Goal: Information Seeking & Learning: Check status

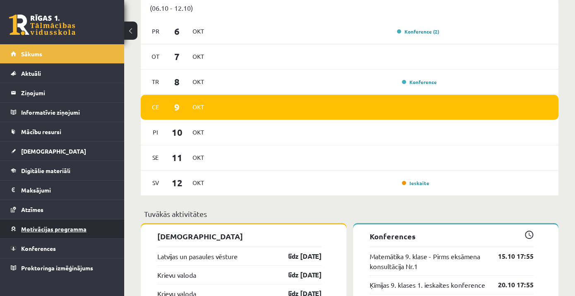
scroll to position [645, 0]
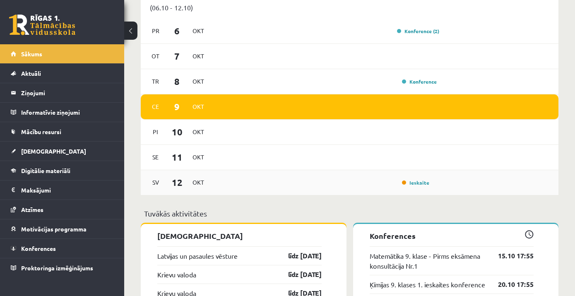
click at [238, 190] on div "[DATE] Ieskaite" at bounding box center [350, 182] width 418 height 25
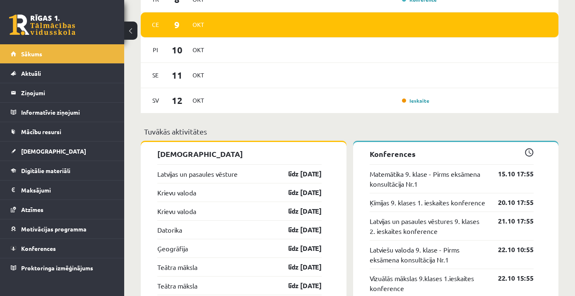
scroll to position [733, 0]
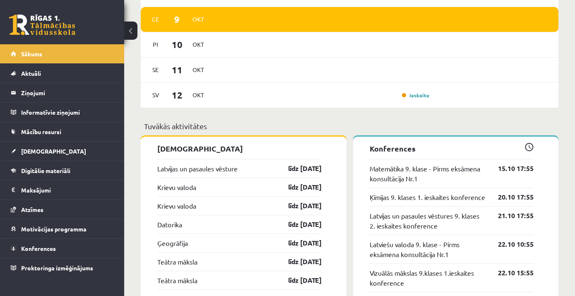
click at [235, 190] on div "Krievu valoda līdz 15.10.25" at bounding box center [239, 187] width 164 height 19
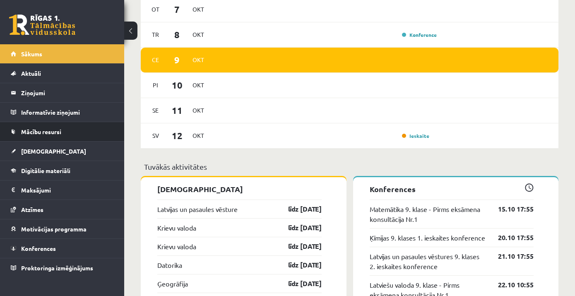
scroll to position [690, 0]
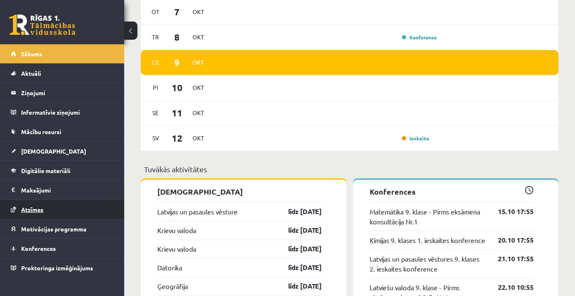
click at [34, 203] on link "Atzīmes" at bounding box center [62, 209] width 103 height 19
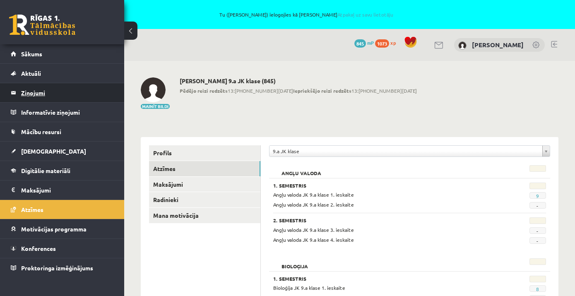
click at [33, 92] on legend "Ziņojumi 0" at bounding box center [67, 92] width 93 height 19
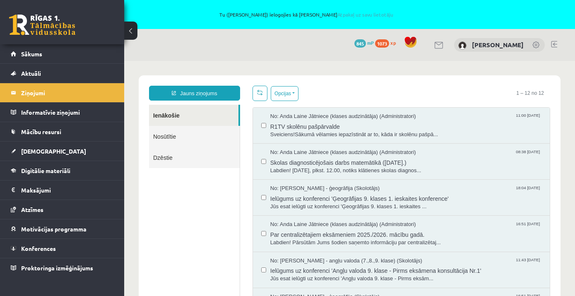
click at [172, 140] on link "Nosūtītie" at bounding box center [194, 136] width 91 height 21
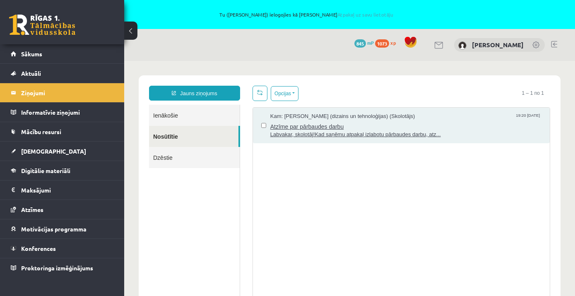
click at [385, 129] on span "Atzīme par pārbaudes darbu" at bounding box center [405, 125] width 271 height 10
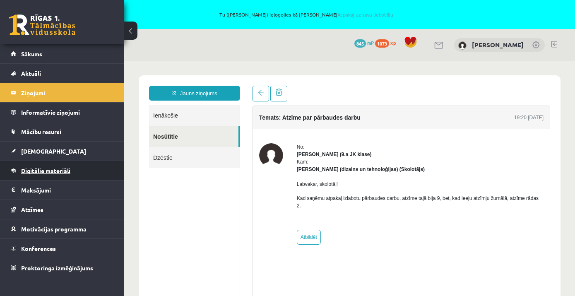
click at [38, 171] on span "Digitālie materiāli" at bounding box center [45, 170] width 49 height 7
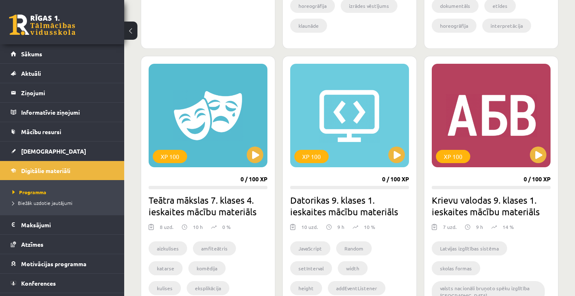
scroll to position [482, 0]
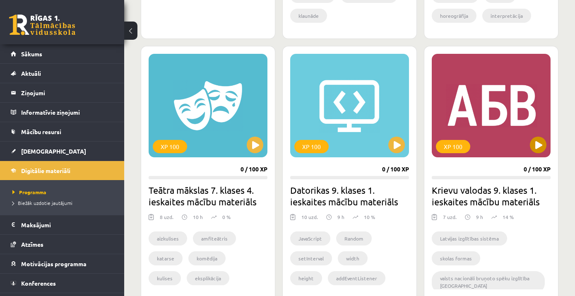
click at [489, 108] on div "XP 100" at bounding box center [491, 106] width 119 height 104
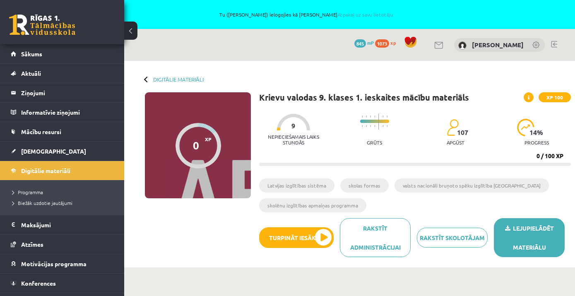
click at [525, 231] on link "Lejupielādēt materiālu" at bounding box center [529, 237] width 71 height 39
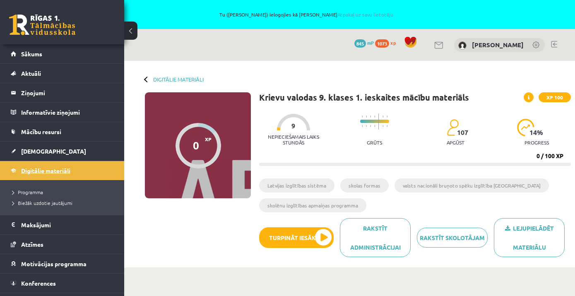
click at [40, 171] on span "Digitālie materiāli" at bounding box center [45, 170] width 49 height 7
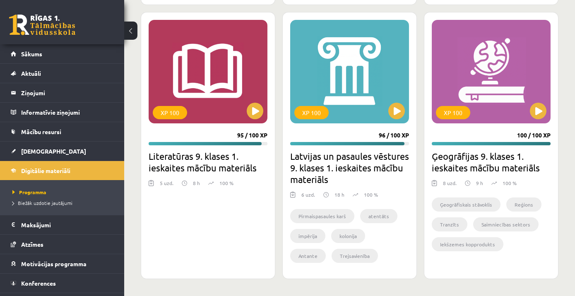
scroll to position [1466, 0]
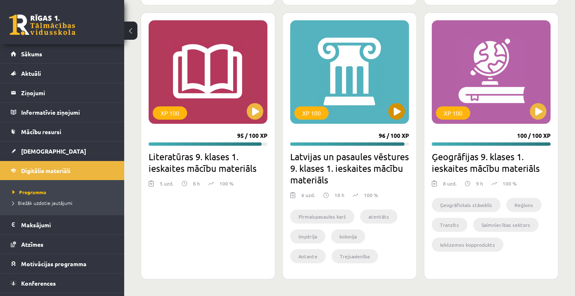
click at [327, 78] on div "XP 100" at bounding box center [349, 72] width 119 height 104
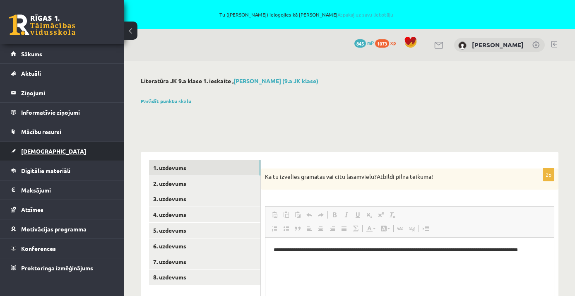
click at [33, 147] on link "[DEMOGRAPHIC_DATA]" at bounding box center [62, 151] width 103 height 19
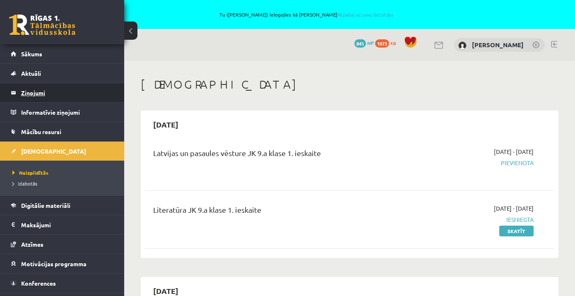
click at [42, 88] on legend "Ziņojumi 0" at bounding box center [67, 92] width 93 height 19
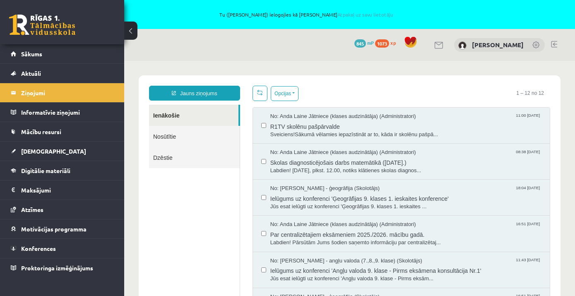
click at [176, 134] on link "Nosūtītie" at bounding box center [194, 136] width 91 height 21
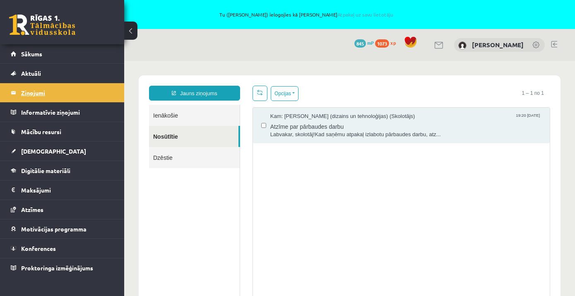
click at [30, 92] on legend "Ziņojumi 0" at bounding box center [67, 92] width 93 height 19
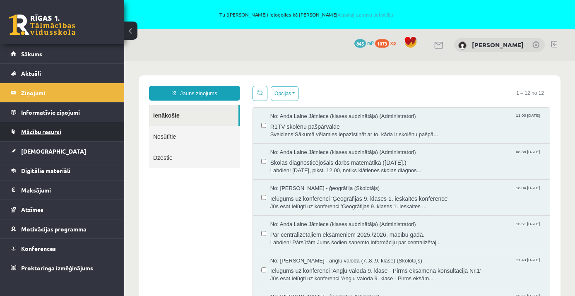
click at [32, 130] on span "Mācību resursi" at bounding box center [41, 131] width 40 height 7
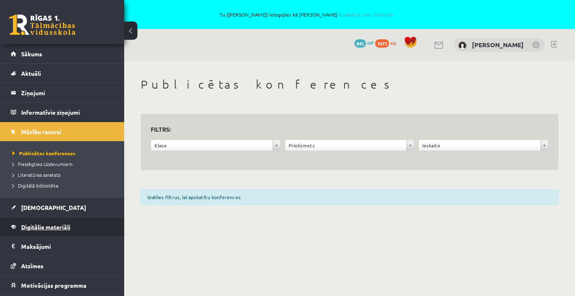
click at [41, 225] on span "Digitālie materiāli" at bounding box center [45, 226] width 49 height 7
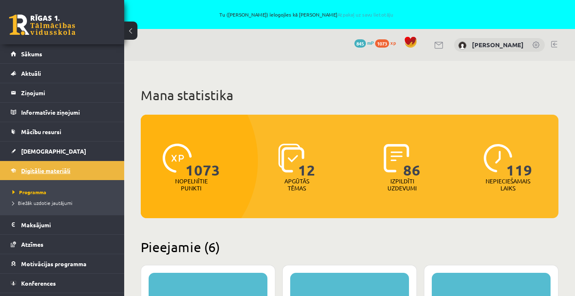
click at [41, 225] on legend "Maksājumi 0" at bounding box center [67, 224] width 93 height 19
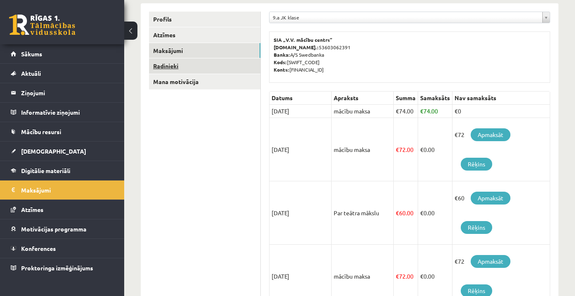
scroll to position [138, 0]
